Goal: Task Accomplishment & Management: Manage account settings

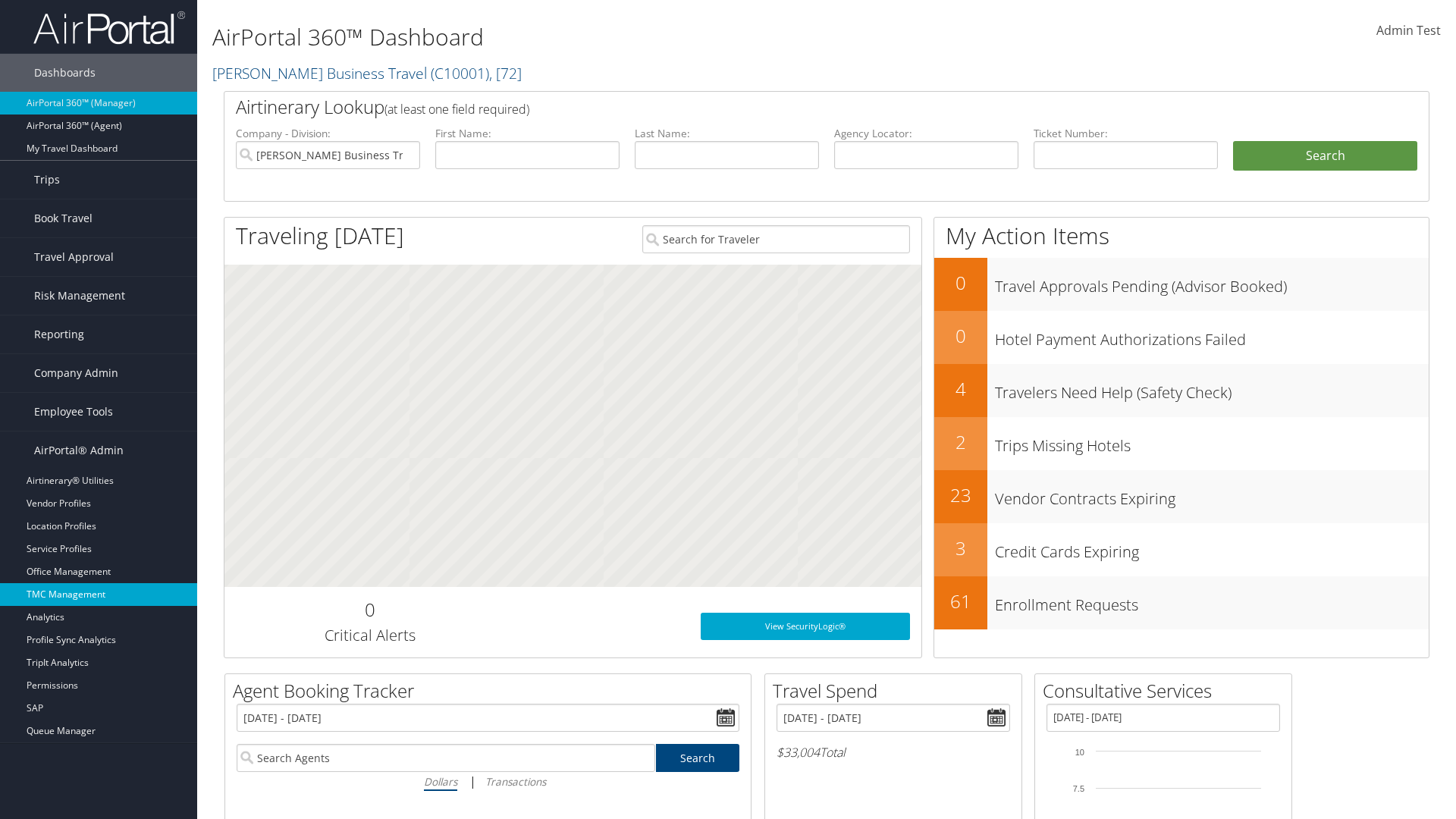
click at [99, 595] on link "TMC Management" at bounding box center [99, 594] width 197 height 23
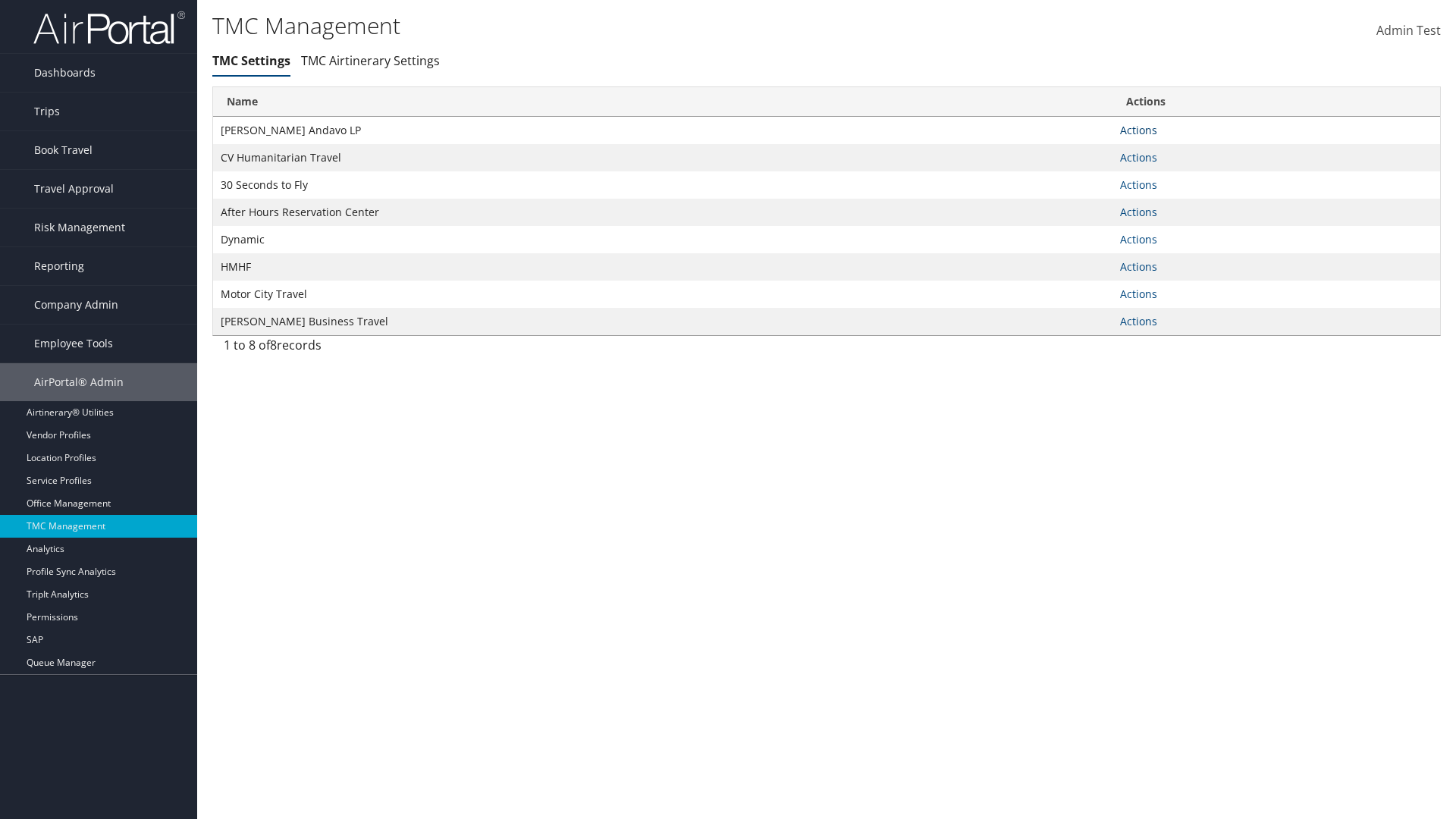
click at [1138, 130] on link "Actions" at bounding box center [1139, 130] width 37 height 14
click at [0, 0] on link "Update TMC settings" at bounding box center [0, 0] width 0 height 0
select select "183"
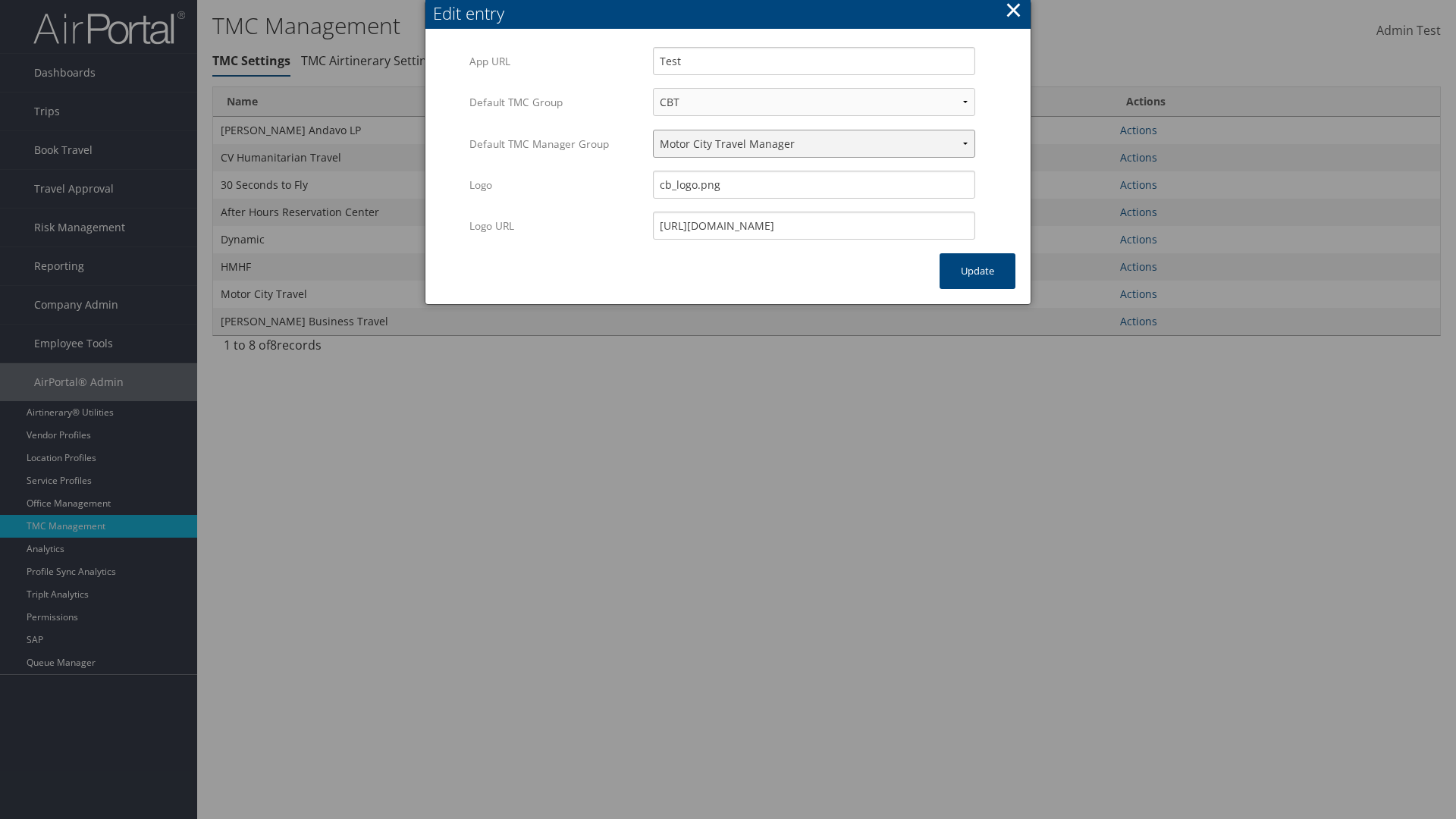
click at [814, 143] on select "Travel Manager HMHF Travel Manager Motor City Travel Manager" at bounding box center [814, 143] width 323 height 28
select select "113"
click at [977, 270] on button "Update" at bounding box center [977, 271] width 76 height 35
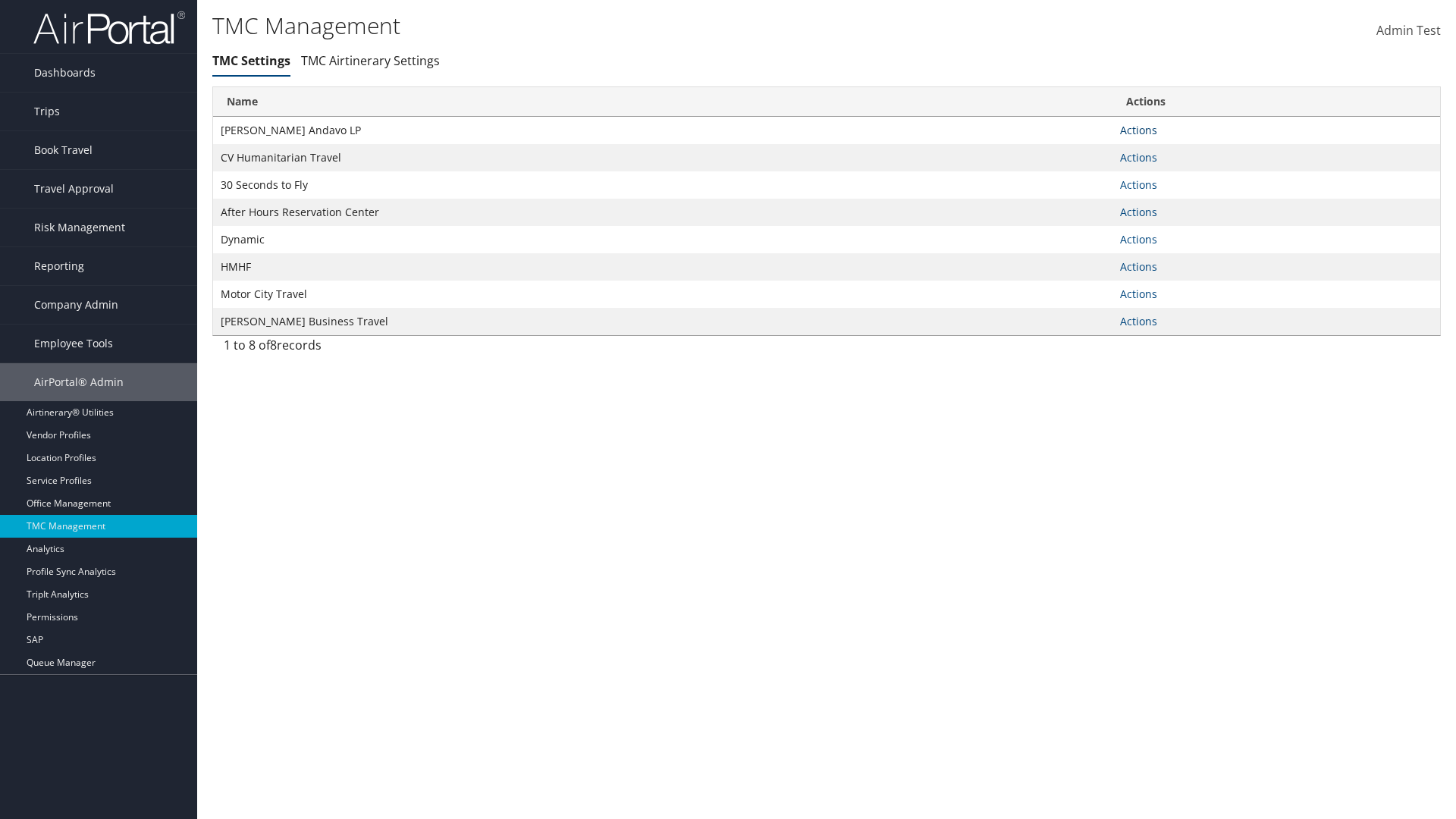
click at [1138, 130] on link "Actions" at bounding box center [1139, 130] width 37 height 14
click at [1090, 152] on link "Update TMC settings" at bounding box center [1090, 153] width 126 height 26
select select "183"
select select "113"
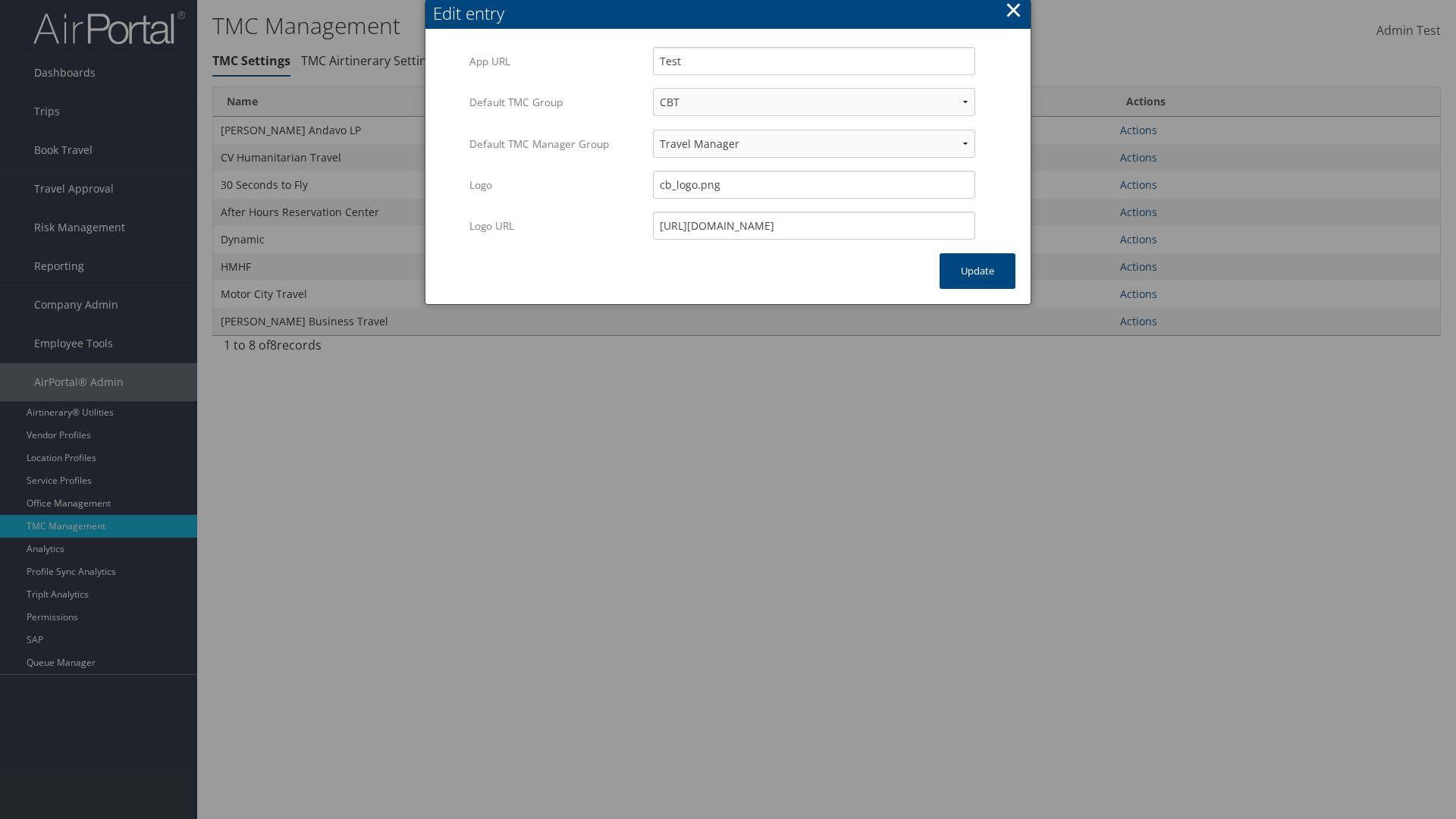
click at [1014, 12] on button "×" at bounding box center [1014, 10] width 18 height 30
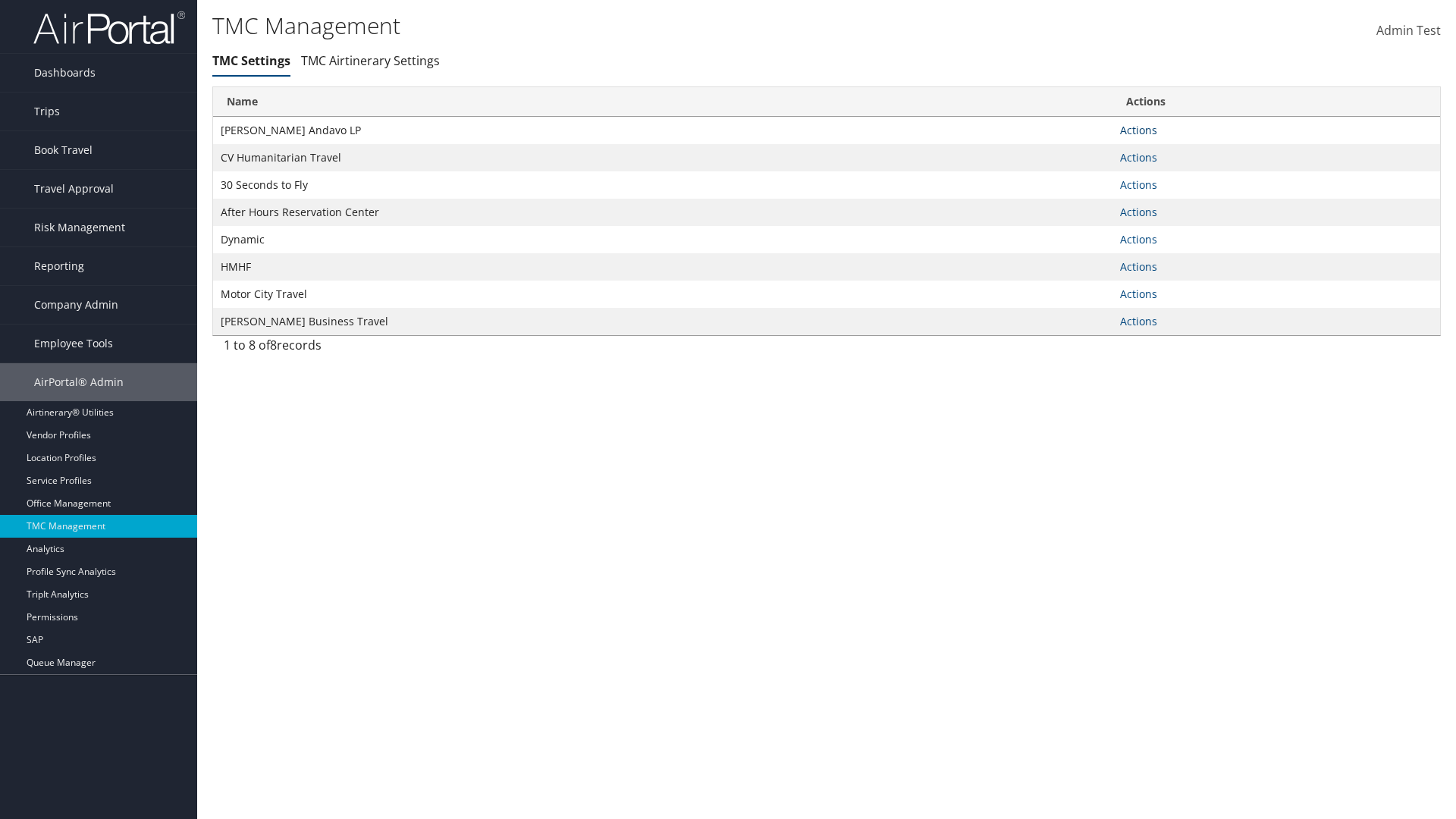
click at [1138, 130] on link "Actions" at bounding box center [1139, 130] width 37 height 14
click at [1090, 152] on link "Update TMC settings" at bounding box center [1090, 153] width 126 height 26
select select "183"
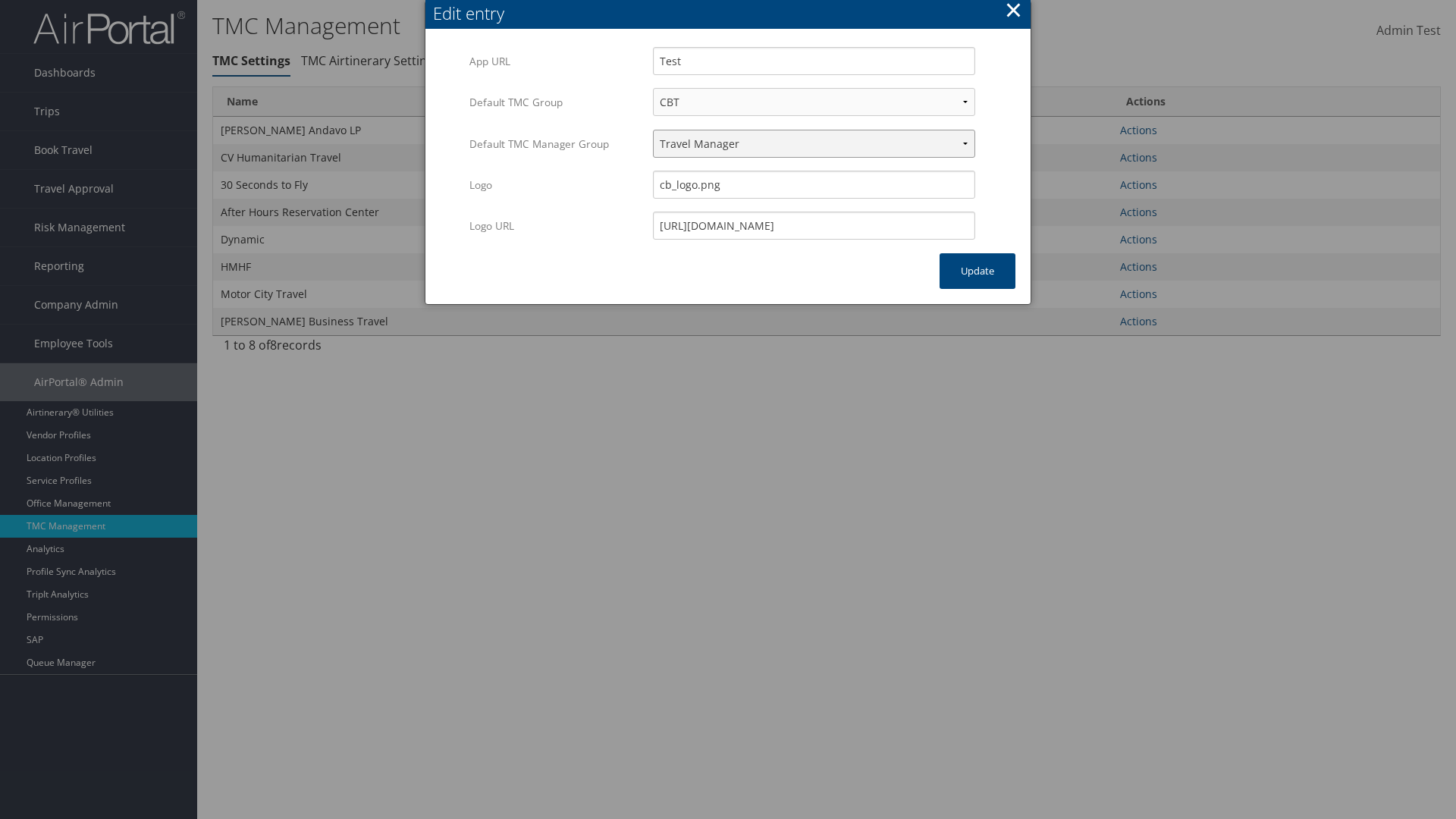
click at [814, 143] on select "Travel Manager HMHF Travel Manager Motor City Travel Manager" at bounding box center [814, 143] width 323 height 28
select select "236"
click at [977, 270] on button "Update" at bounding box center [977, 271] width 76 height 35
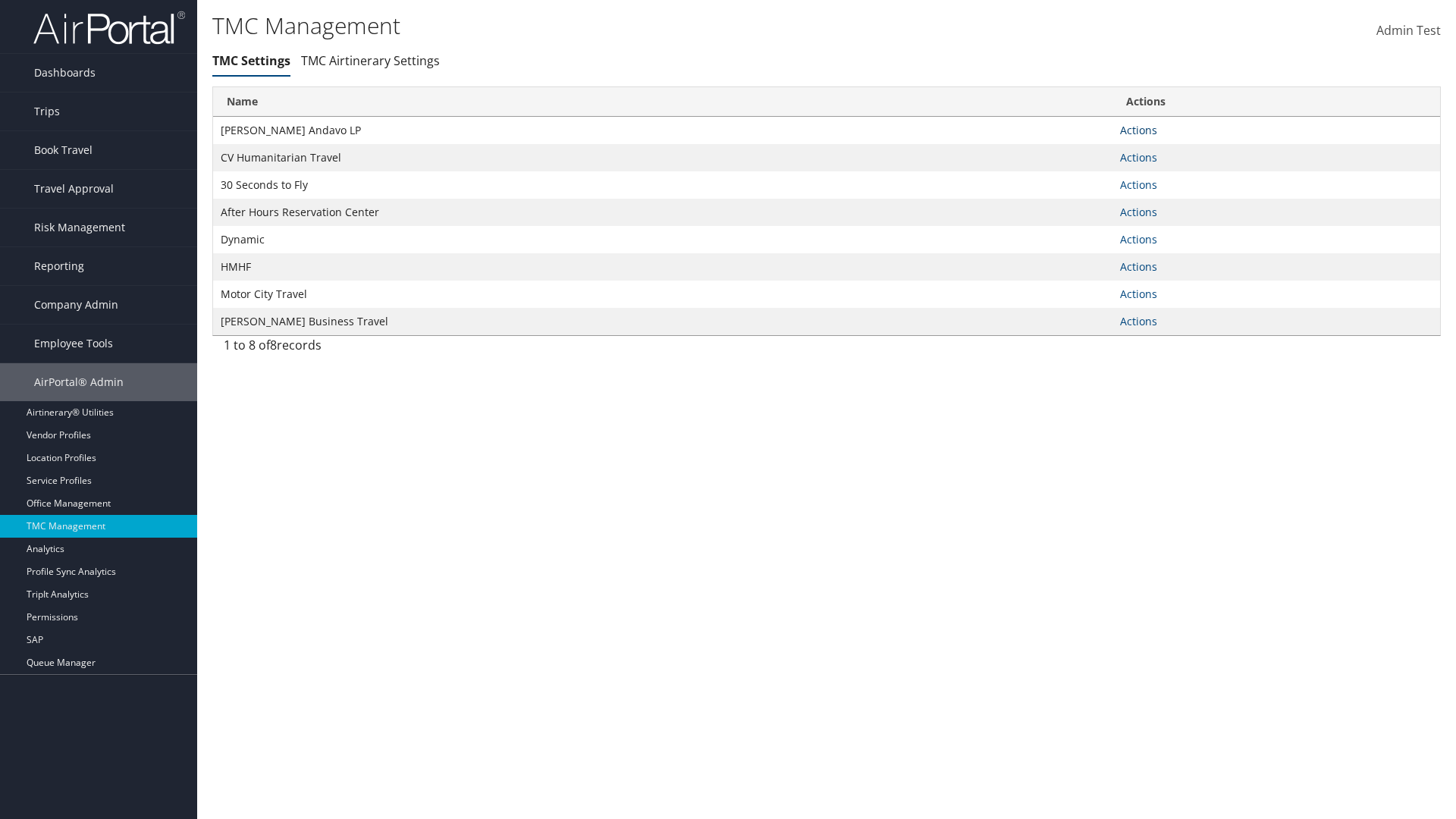
click at [1138, 130] on link "Actions" at bounding box center [1139, 130] width 37 height 14
click at [1090, 152] on link "Update TMC settings" at bounding box center [1090, 153] width 126 height 26
select select "183"
select select "236"
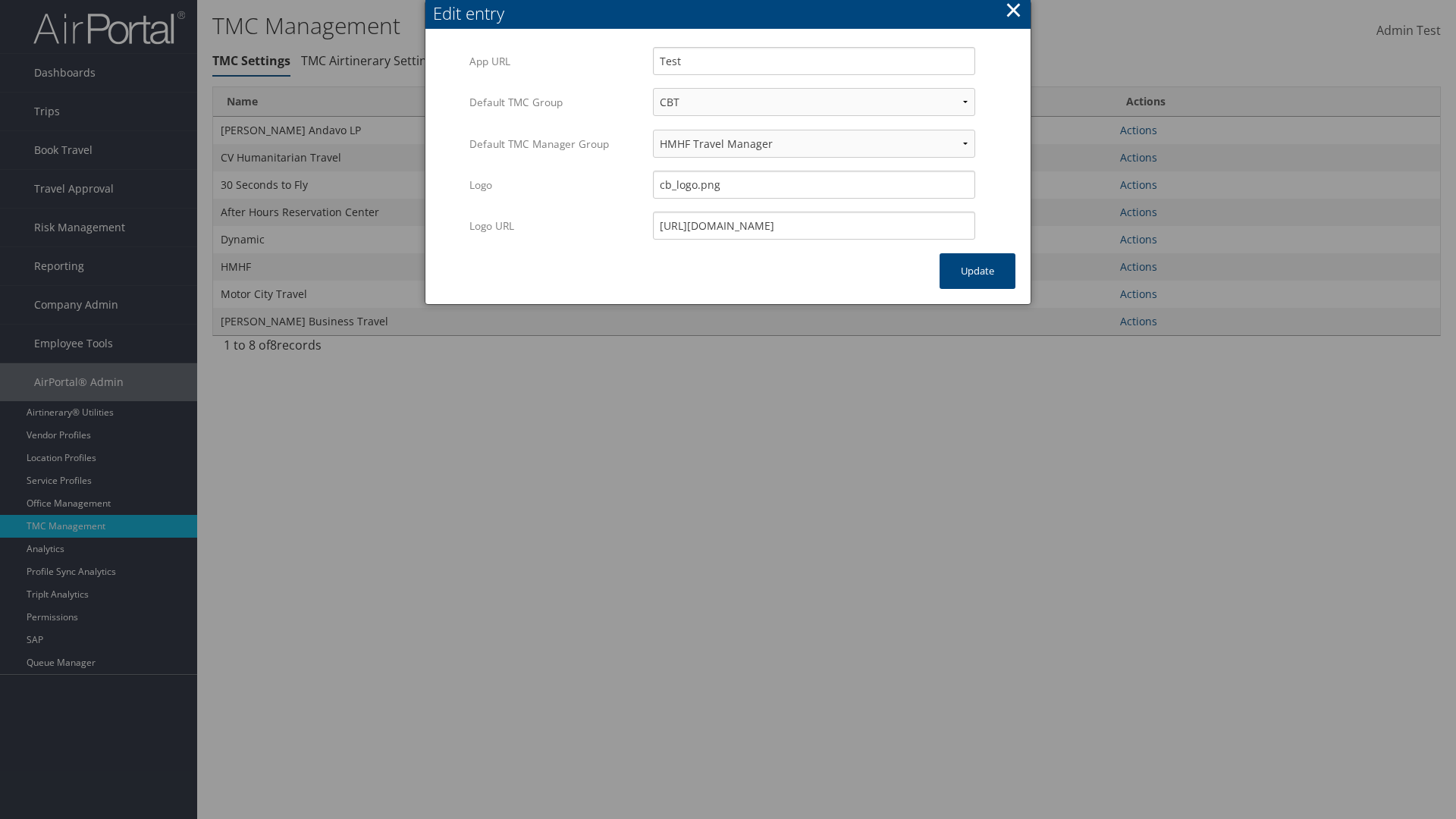
click at [1014, 12] on button "×" at bounding box center [1014, 10] width 18 height 30
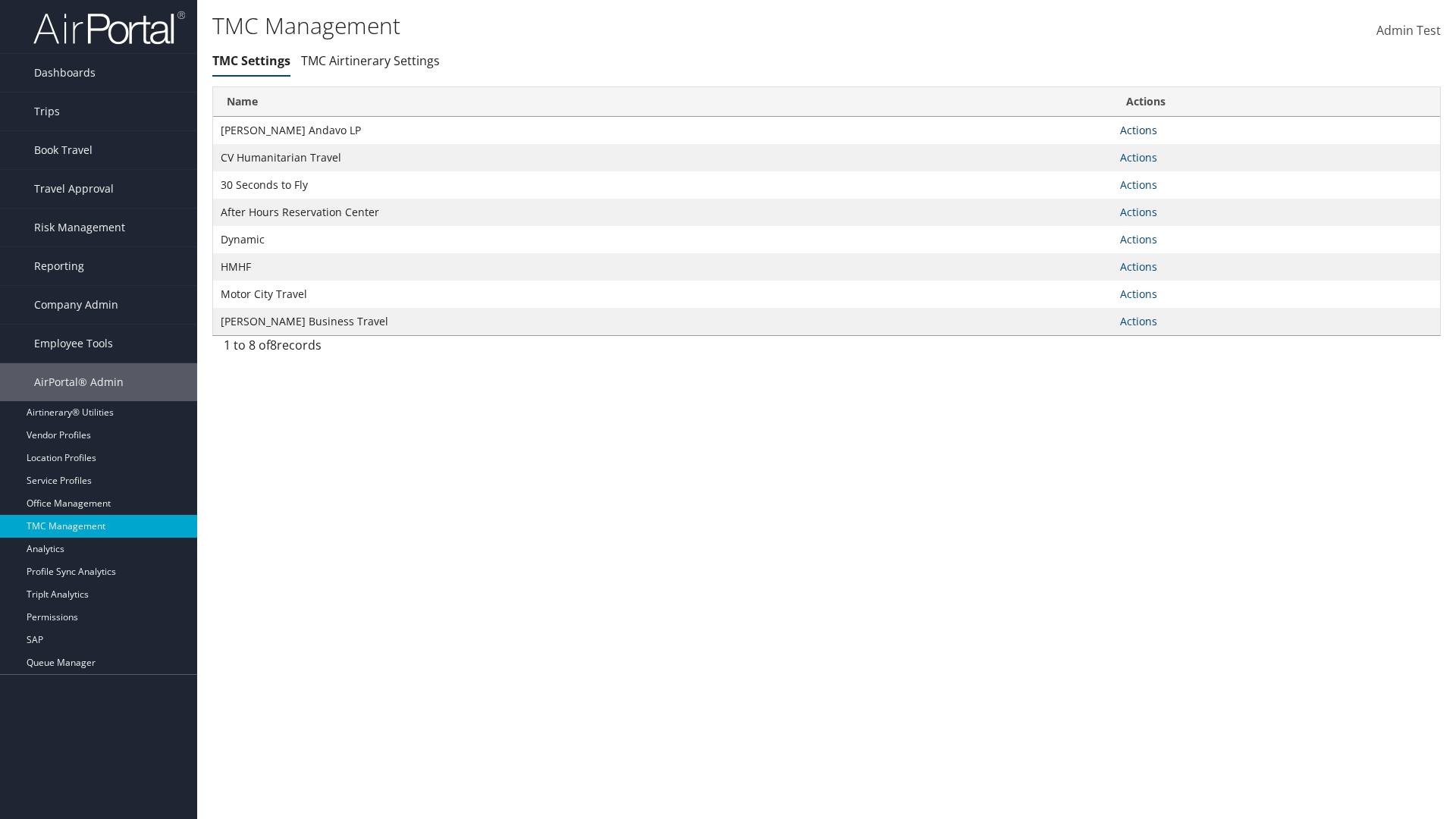
click at [1138, 130] on link "Actions" at bounding box center [1139, 130] width 37 height 14
click at [1090, 152] on link "Update TMC settings" at bounding box center [1090, 153] width 126 height 26
select select "183"
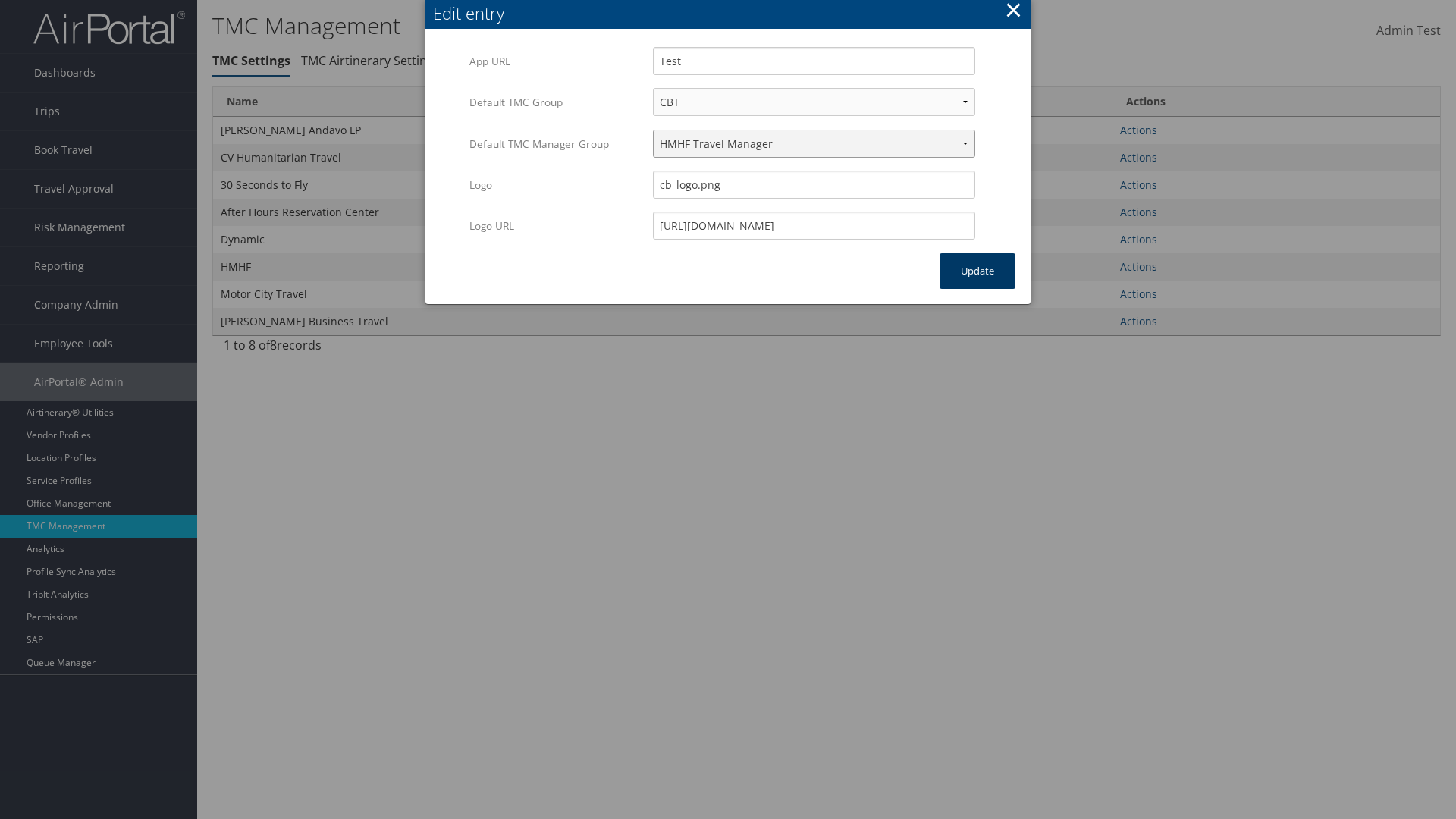
click at [814, 143] on select "Travel Manager HMHF Travel Manager Motor City Travel Manager" at bounding box center [814, 143] width 323 height 28
select select "240"
click at [977, 270] on button "Update" at bounding box center [977, 271] width 76 height 35
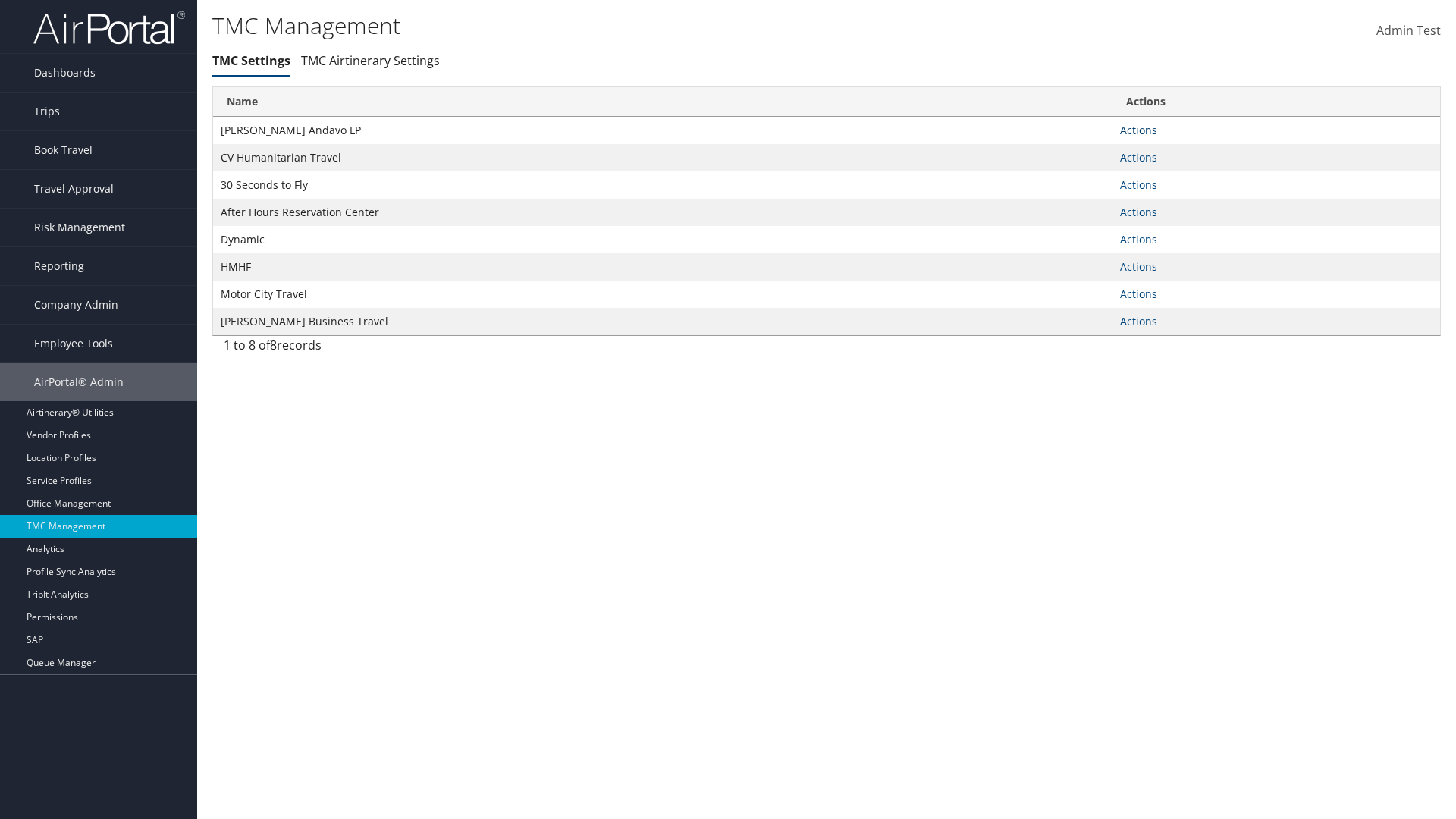
click at [1138, 130] on link "Actions" at bounding box center [1139, 130] width 37 height 14
click at [1090, 152] on link "Update TMC settings" at bounding box center [1090, 153] width 126 height 26
select select "183"
select select "240"
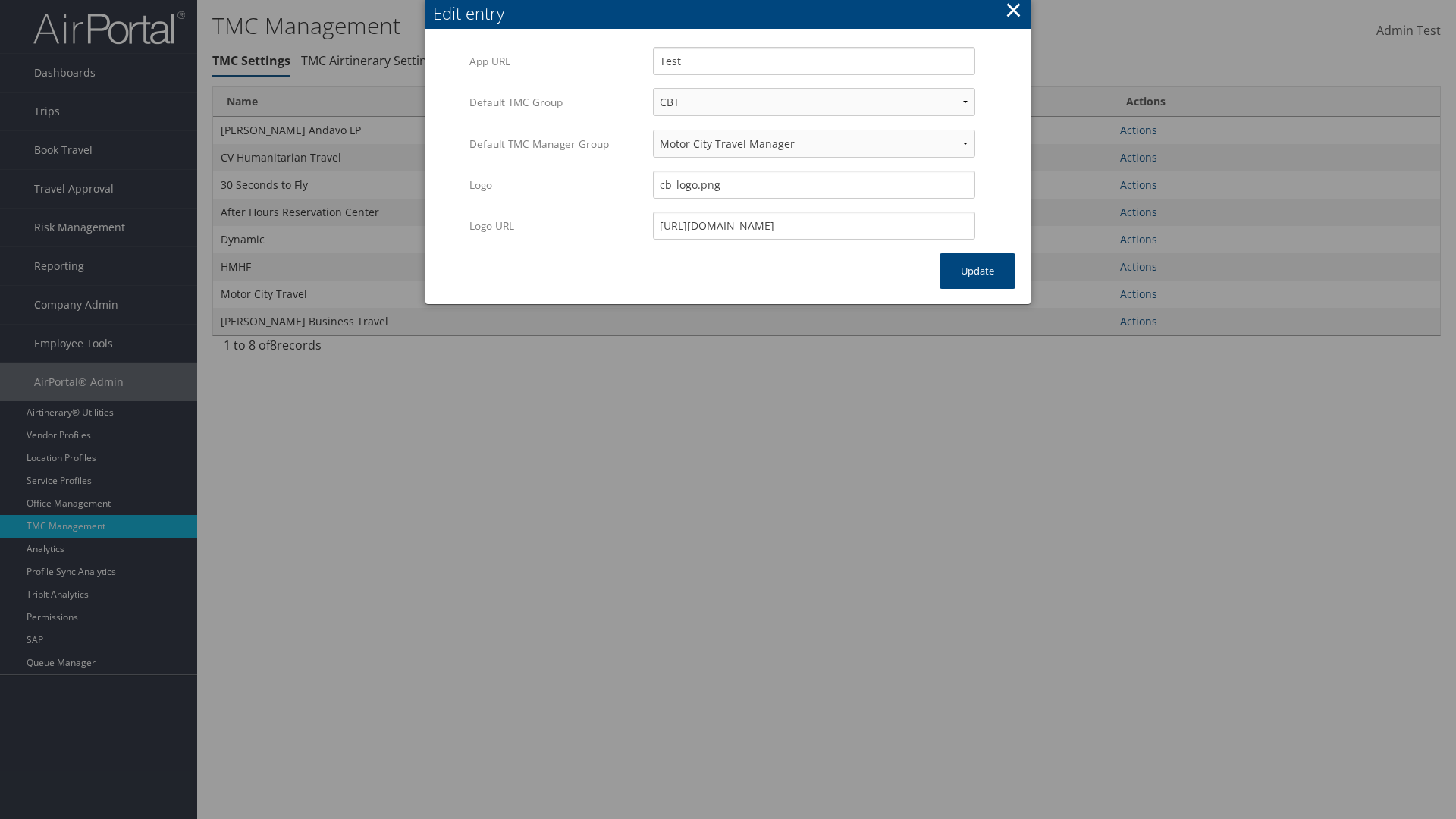
click at [1014, 12] on button "×" at bounding box center [1014, 10] width 18 height 30
